Goal: Task Accomplishment & Management: Manage account settings

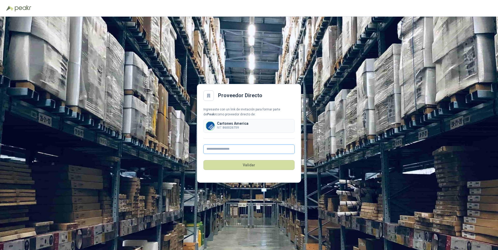
click at [217, 150] on input "text" at bounding box center [248, 149] width 91 height 9
type input "**********"
click at [248, 166] on button "Validar" at bounding box center [248, 165] width 91 height 10
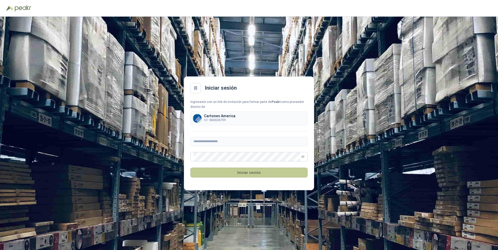
click at [235, 172] on button "Iniciar sesión" at bounding box center [248, 173] width 117 height 10
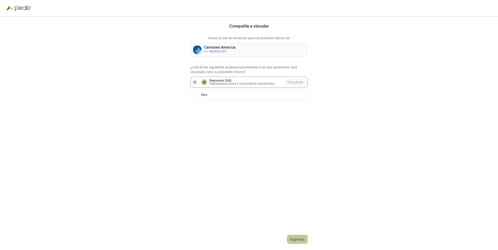
click at [296, 239] on button "Ingresar" at bounding box center [297, 239] width 21 height 9
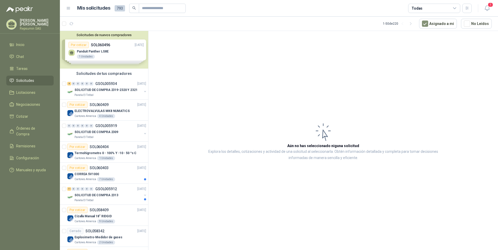
click at [97, 45] on div "Solicitudes de nuevos compradores Por cotizar SOL060496 [DATE] Panduit Panther …" at bounding box center [104, 50] width 88 height 38
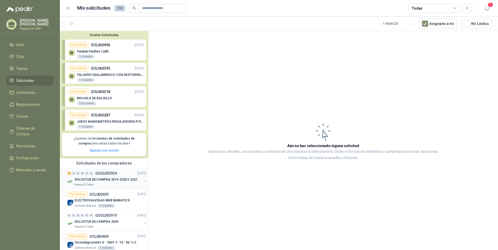
click at [107, 174] on p "GSOL005934" at bounding box center [106, 174] width 22 height 4
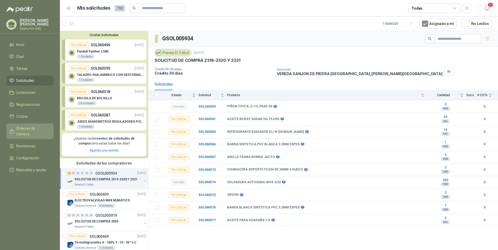
click at [32, 129] on span "Órdenes de Compra" at bounding box center [32, 131] width 33 height 11
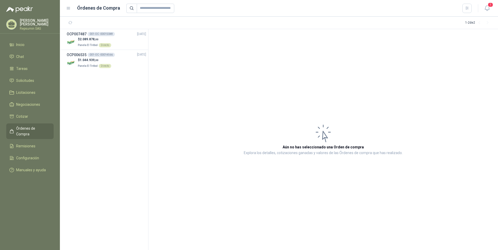
click at [36, 25] on p "[PERSON_NAME]" at bounding box center [37, 22] width 34 height 7
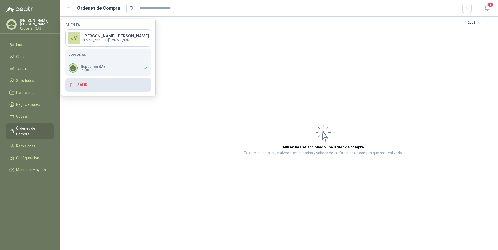
click at [85, 87] on button "Salir" at bounding box center [108, 85] width 86 height 14
